Goal: Browse casually

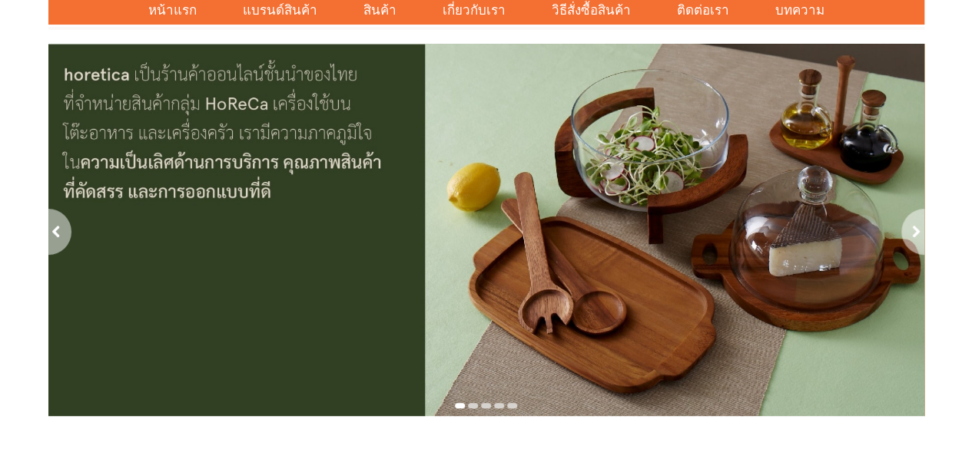
scroll to position [77, 0]
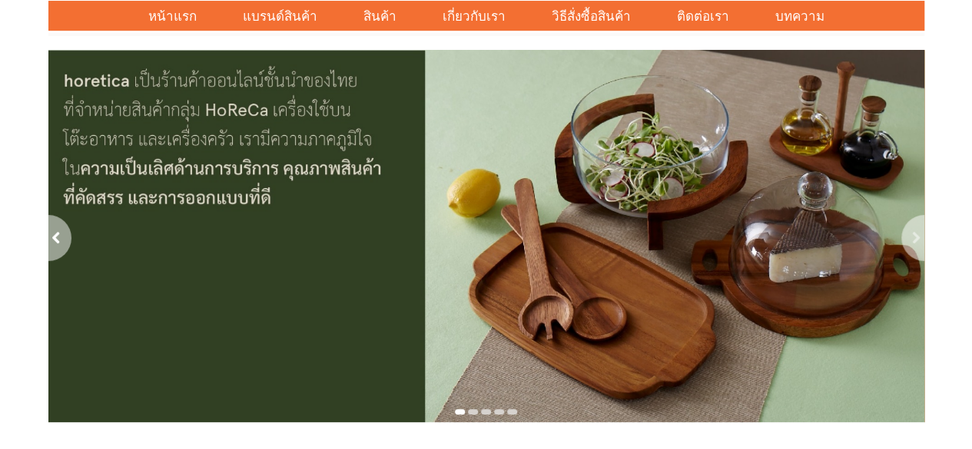
click at [910, 244] on div "next" at bounding box center [911, 240] width 26 height 50
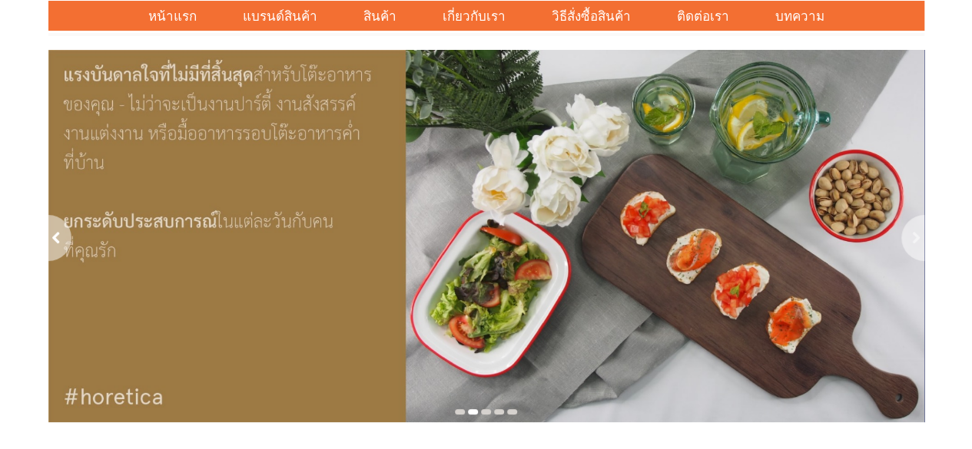
click at [910, 244] on div "next" at bounding box center [911, 240] width 26 height 50
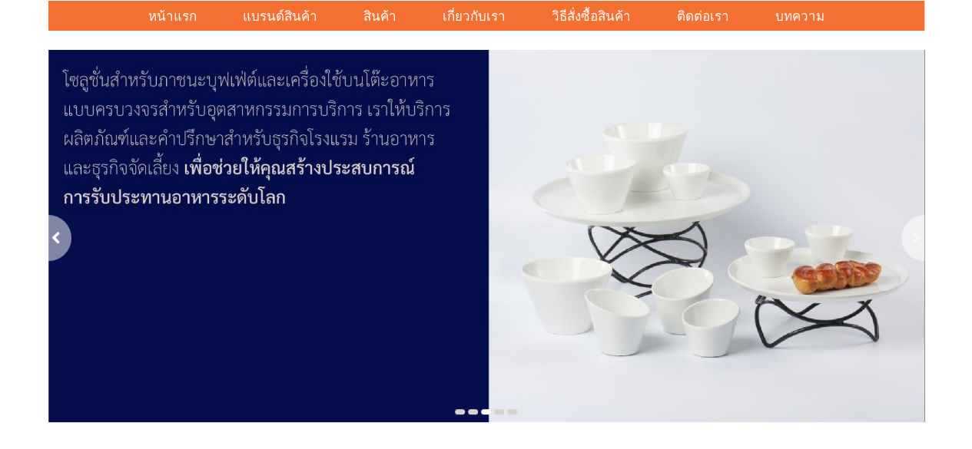
click at [910, 244] on div "next" at bounding box center [911, 240] width 26 height 50
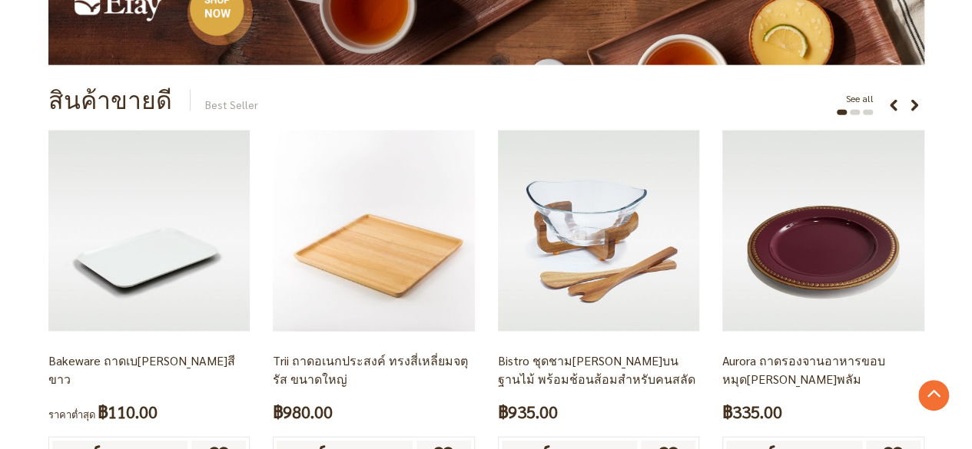
scroll to position [1767, 0]
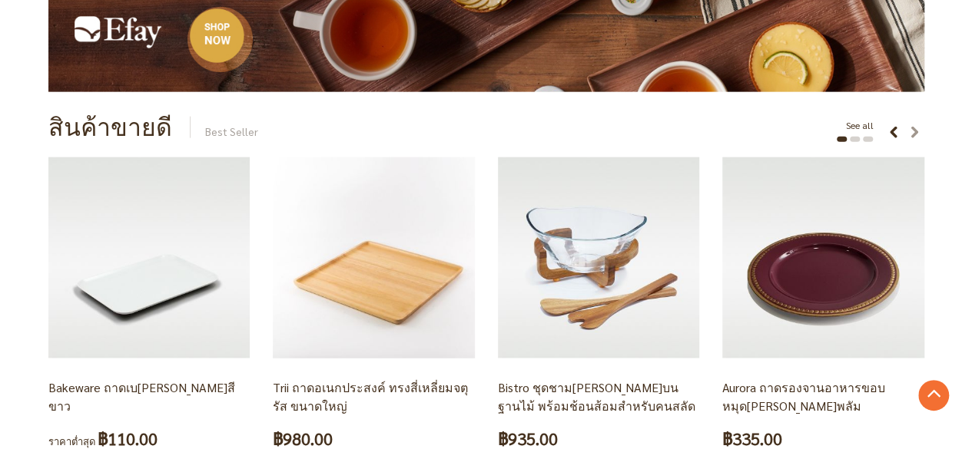
click at [918, 131] on div "next" at bounding box center [916, 133] width 15 height 12
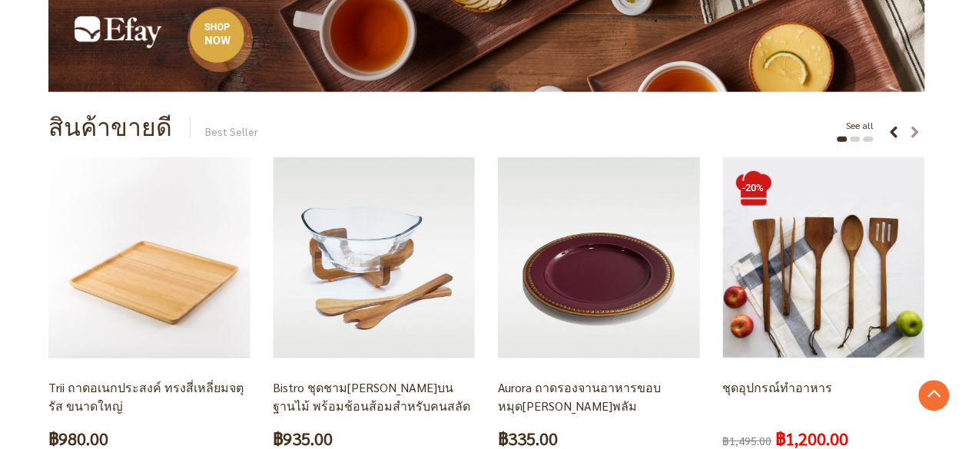
click at [918, 131] on div "next" at bounding box center [916, 133] width 15 height 12
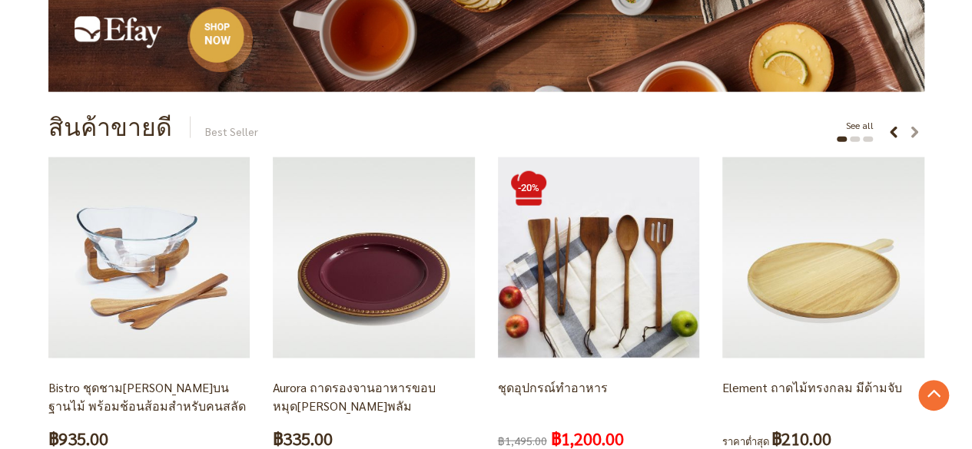
click at [918, 131] on div "next" at bounding box center [916, 133] width 15 height 12
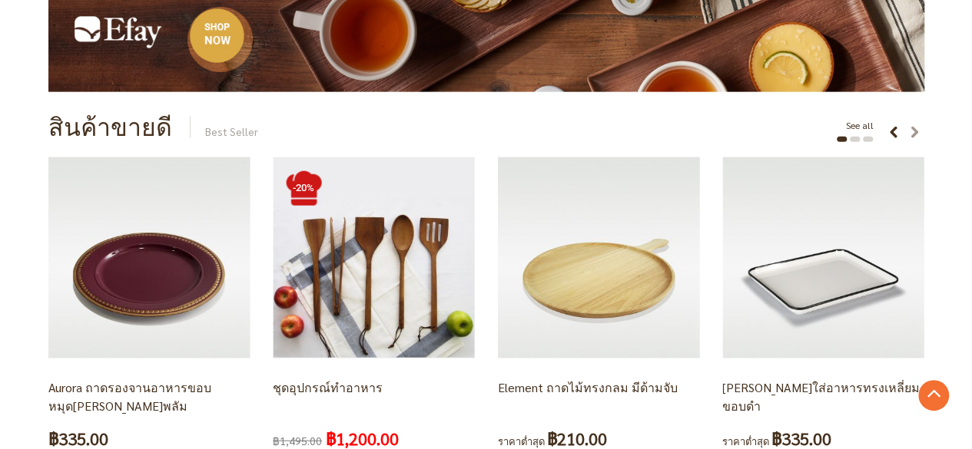
click at [918, 131] on div "next" at bounding box center [916, 133] width 15 height 12
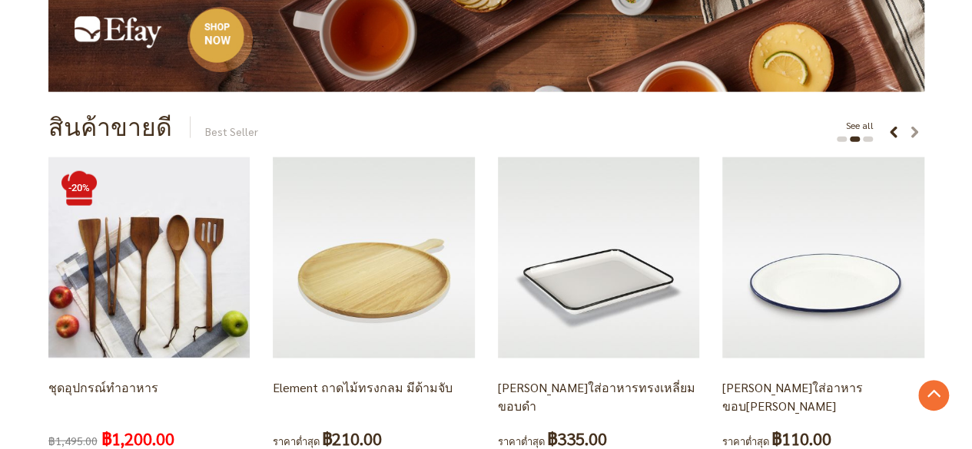
click at [914, 132] on div "next" at bounding box center [916, 133] width 15 height 12
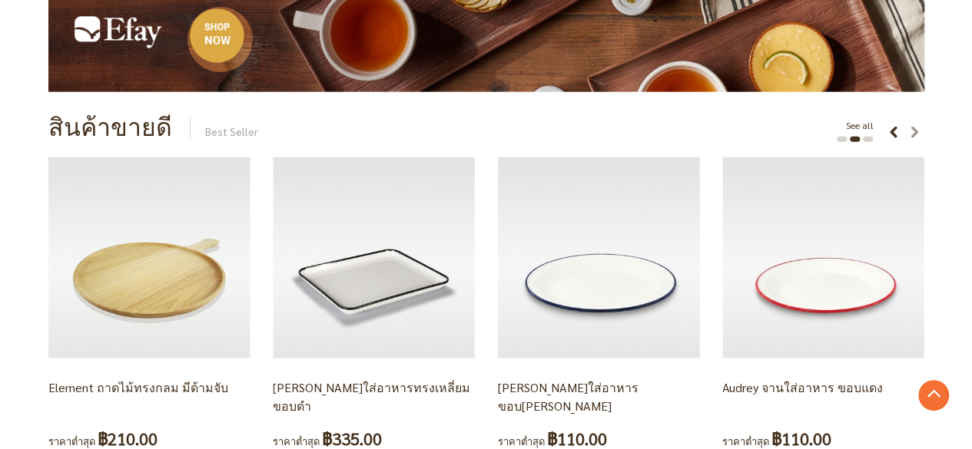
click at [914, 132] on div "next" at bounding box center [916, 133] width 15 height 12
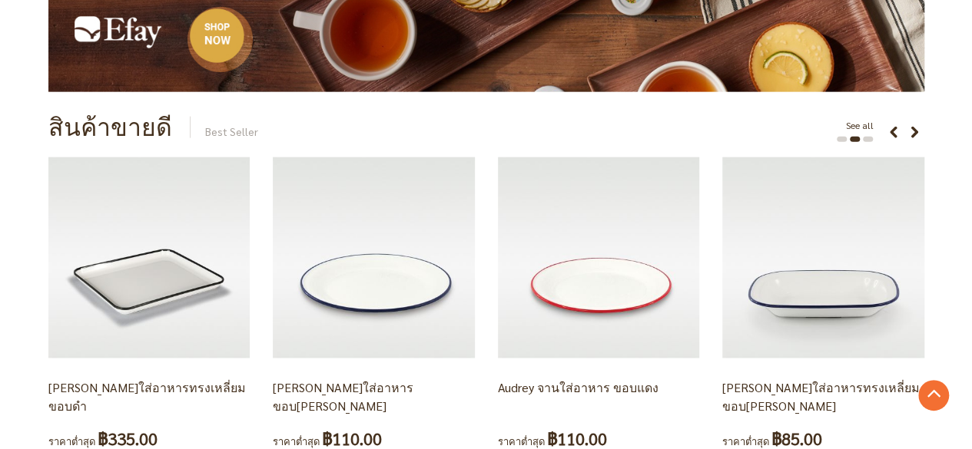
click at [944, 160] on div "สินค้าขายดี Best Seller See all Bakeware ถาดเบ[PERSON_NAME]สีขาว ราคาต่ำสุด ฿11…" at bounding box center [486, 305] width 972 height 403
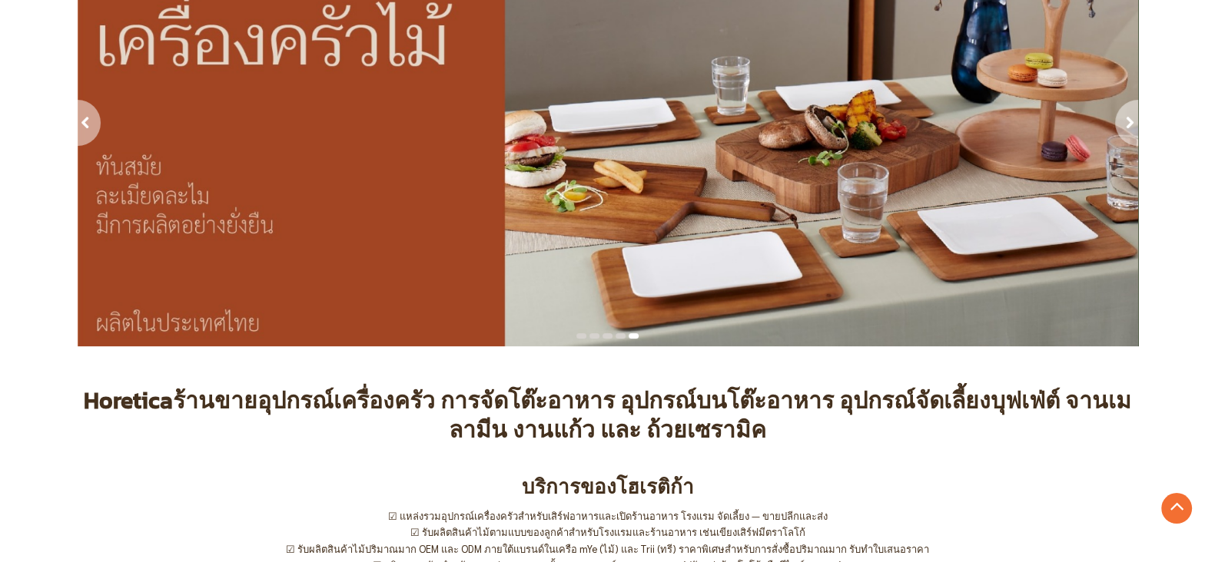
scroll to position [0, 0]
